Goal: Task Accomplishment & Management: Complete application form

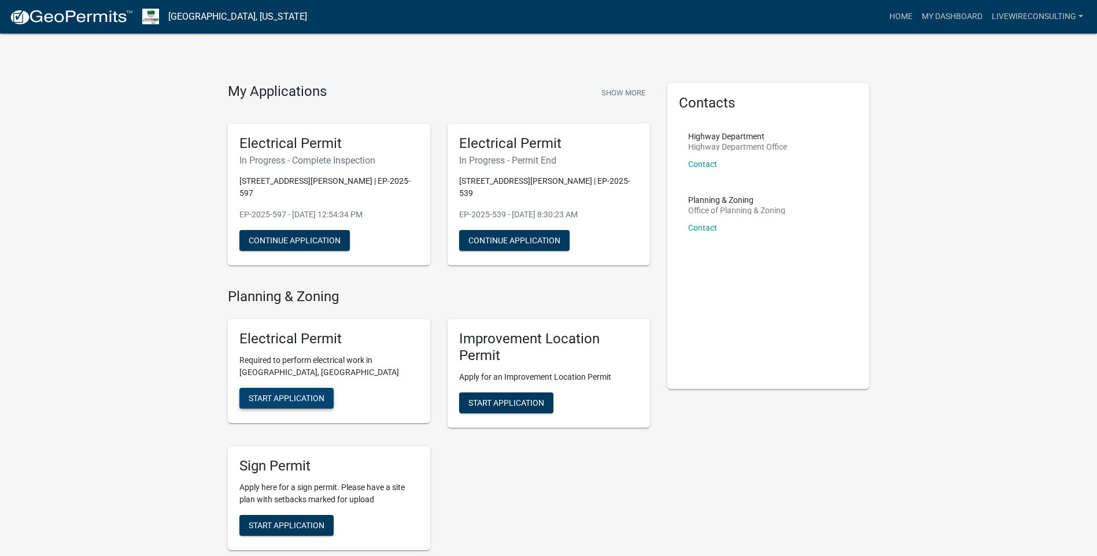
click at [297, 394] on span "Start Application" at bounding box center [287, 398] width 76 height 9
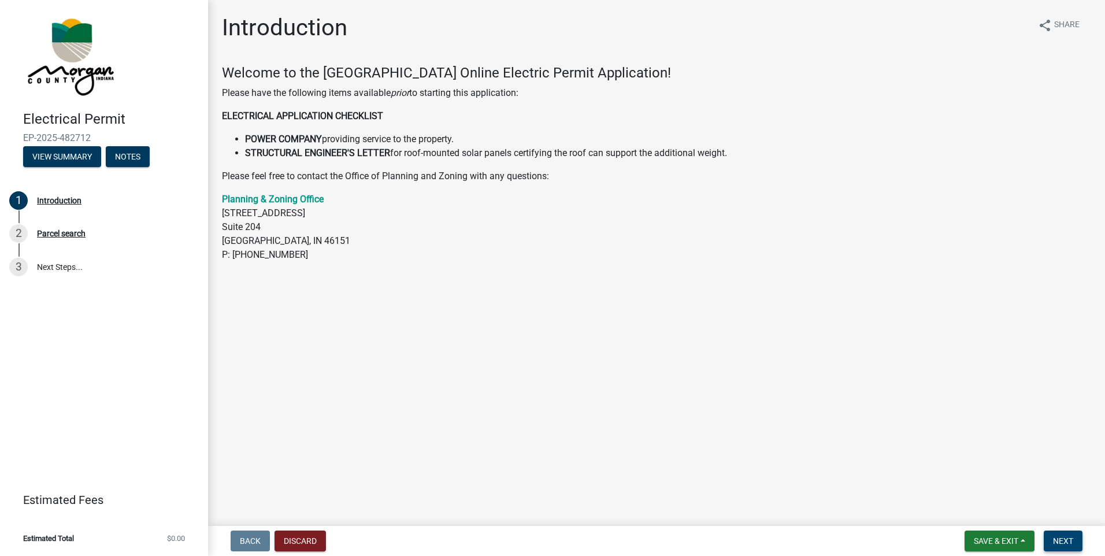
click at [1063, 537] on span "Next" at bounding box center [1063, 541] width 20 height 9
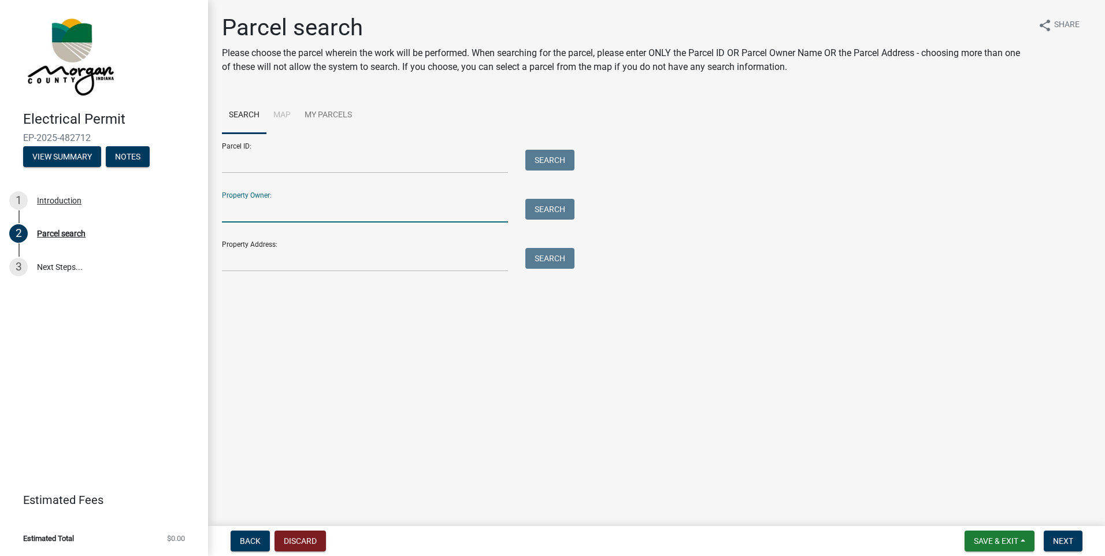
click at [307, 214] on input "Property Owner:" at bounding box center [365, 211] width 286 height 24
type input "[PERSON_NAME]"
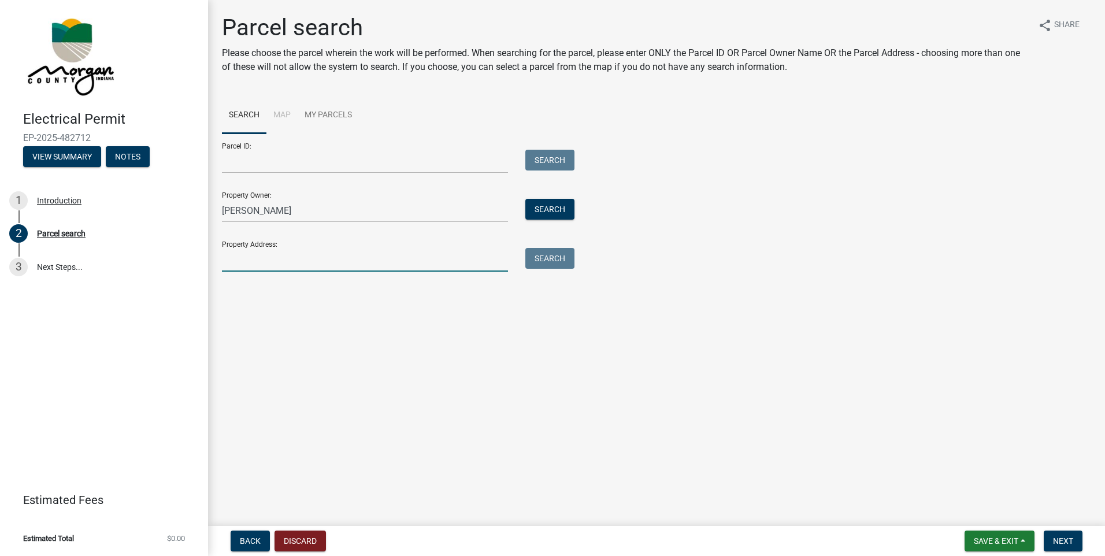
click at [265, 258] on input "Property Address:" at bounding box center [365, 260] width 286 height 24
click at [266, 284] on button "Search All" at bounding box center [254, 291] width 65 height 21
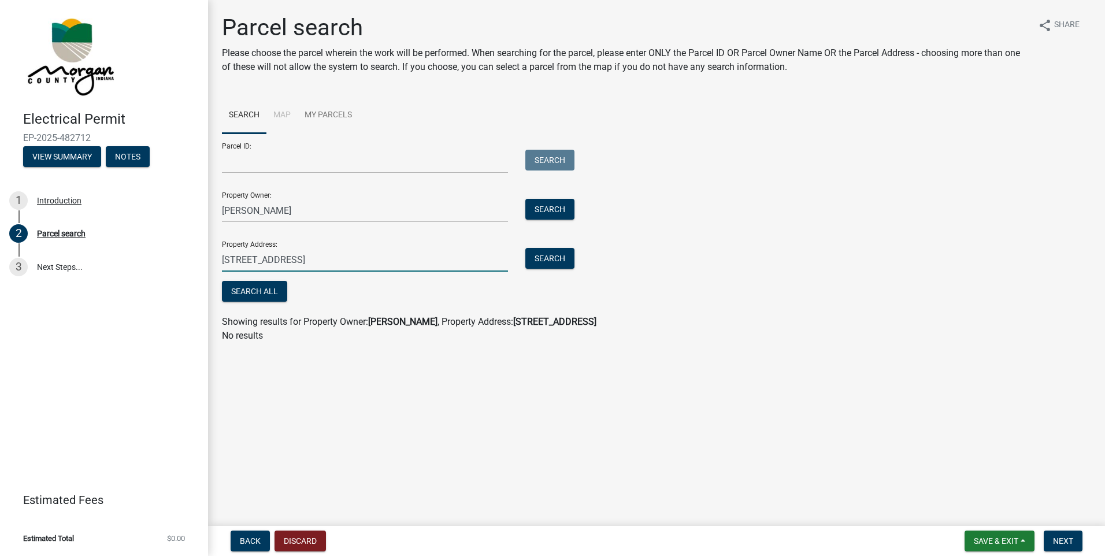
click at [382, 261] on input "[STREET_ADDRESS]" at bounding box center [365, 260] width 286 height 24
type input "[STREET_ADDRESS]"
click at [272, 293] on button "Search All" at bounding box center [254, 291] width 65 height 21
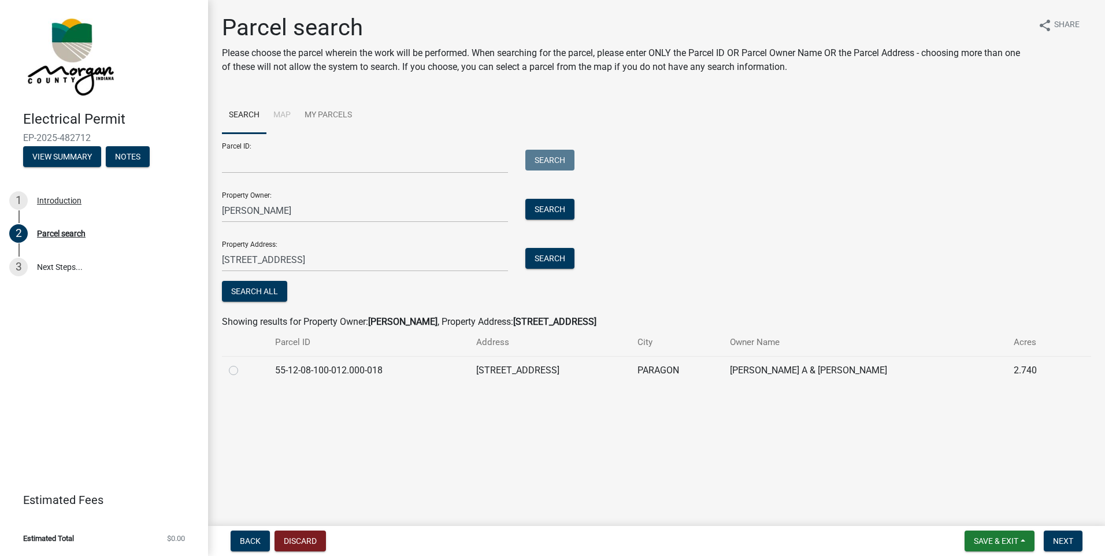
click at [243, 364] on label at bounding box center [243, 364] width 0 height 0
click at [243, 369] on input "radio" at bounding box center [247, 368] width 8 height 8
radio input "true"
